Goal: Task Accomplishment & Management: Manage account settings

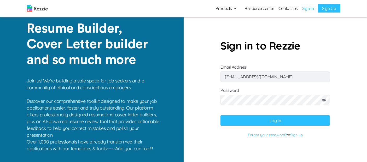
click at [283, 120] on button "Log In" at bounding box center [274, 120] width 109 height 10
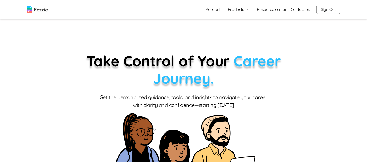
click at [235, 10] on button "Products" at bounding box center [238, 9] width 22 height 6
click at [216, 4] on link "Account" at bounding box center [212, 9] width 23 height 10
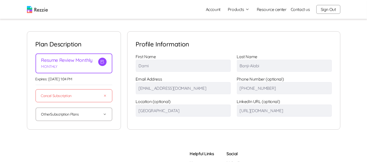
click at [93, 116] on button "Other Subscription Plans" at bounding box center [73, 114] width 65 height 13
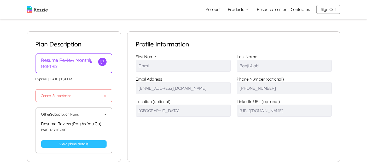
click at [101, 113] on button "Other Subscription Plans" at bounding box center [73, 114] width 65 height 13
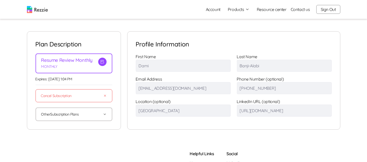
click at [241, 7] on button "Products" at bounding box center [238, 9] width 22 height 6
click at [214, 7] on link "Account" at bounding box center [212, 9] width 23 height 10
click at [329, 8] on button "Sign Out" at bounding box center [328, 9] width 24 height 9
